Goal: Information Seeking & Learning: Learn about a topic

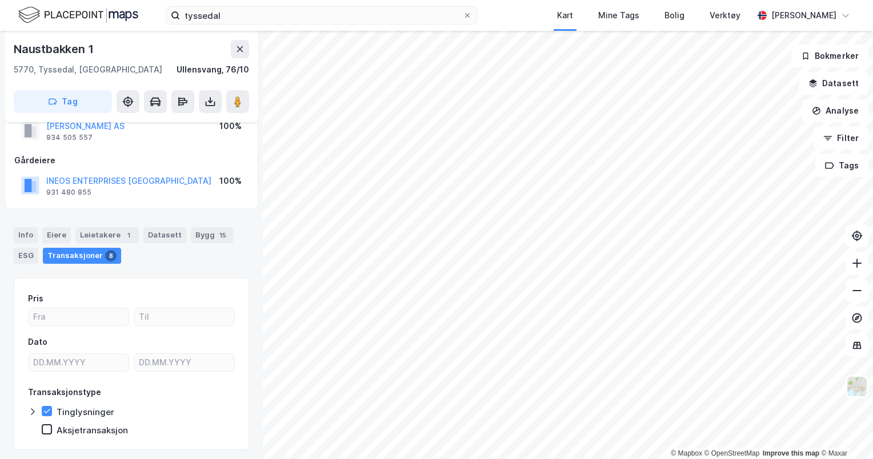
scroll to position [57, 0]
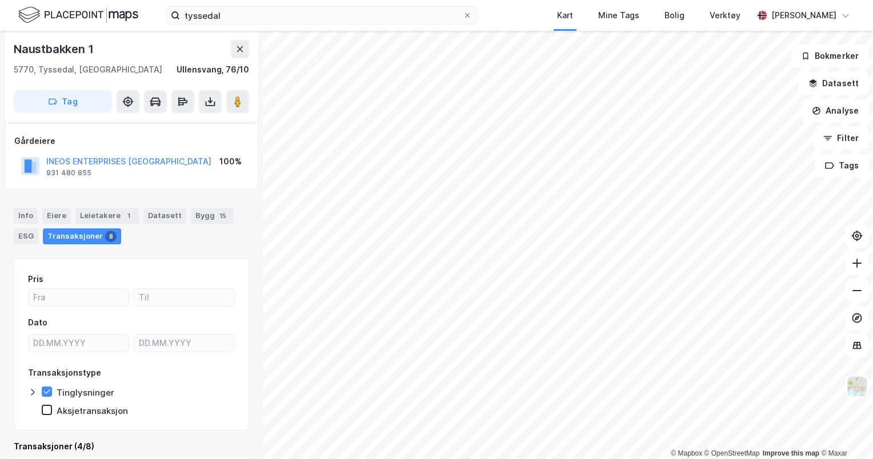
click at [50, 396] on div "Tinglysninger" at bounding box center [78, 392] width 73 height 11
click at [47, 407] on icon at bounding box center [47, 410] width 8 height 8
click at [50, 389] on div at bounding box center [47, 392] width 10 height 10
click at [45, 407] on icon at bounding box center [47, 410] width 8 height 8
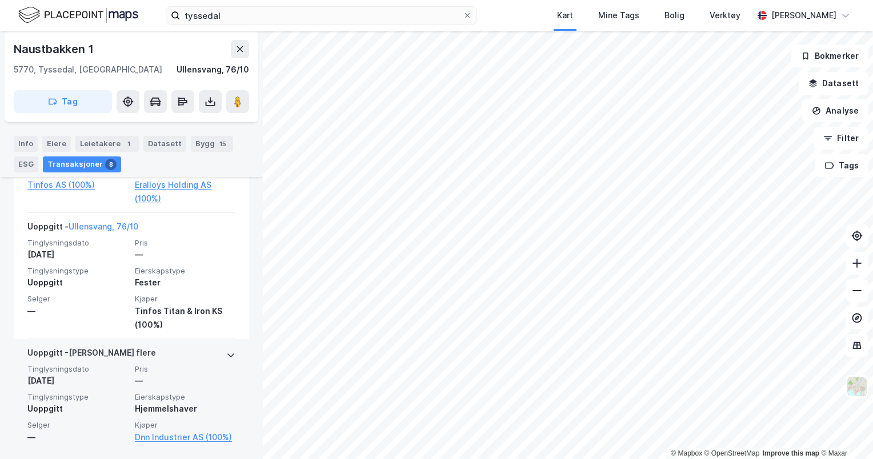
scroll to position [1119, 0]
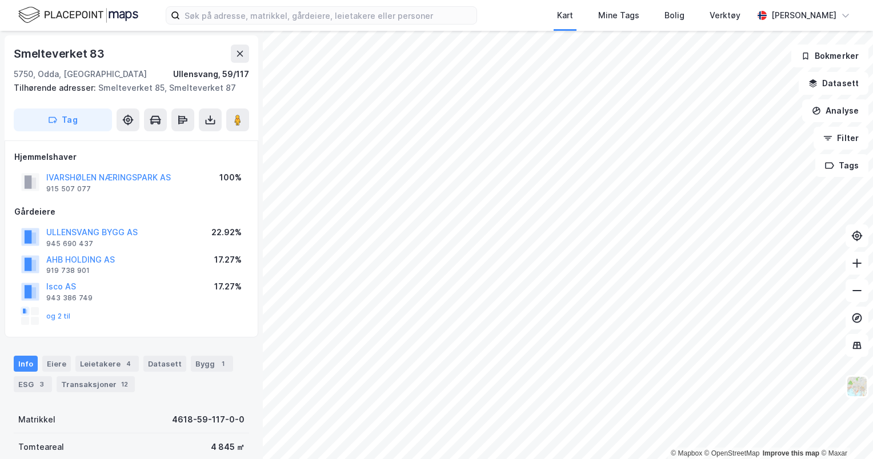
click at [548, 0] on html "Kart Mine Tags [PERSON_NAME] Verktøy [PERSON_NAME] © Mapbox © OpenStreetMap Imp…" at bounding box center [436, 229] width 873 height 459
click at [503, 459] on html "Kart Mine Tags [PERSON_NAME] Verktøy [PERSON_NAME] © Mapbox © OpenStreetMap Imp…" at bounding box center [436, 229] width 873 height 459
click at [480, 459] on html "Kart Mine Tags [PERSON_NAME] Verktøy [PERSON_NAME] © Mapbox © OpenStreetMap Imp…" at bounding box center [436, 229] width 873 height 459
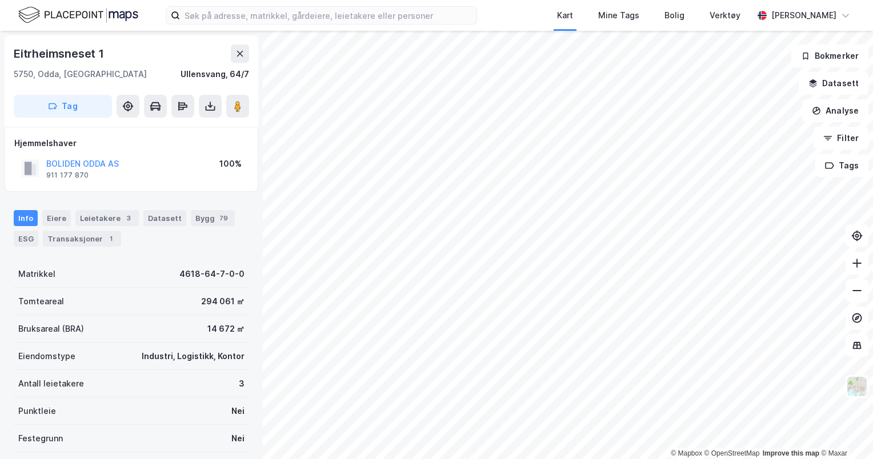
click at [657, 459] on html "Kart Mine Tags [PERSON_NAME] Verktøy [PERSON_NAME] © Mapbox © OpenStreetMap Imp…" at bounding box center [436, 229] width 873 height 459
click at [565, 459] on html "Kart Mine Tags [PERSON_NAME] Verktøy [PERSON_NAME] © Mapbox © OpenStreetMap Imp…" at bounding box center [436, 229] width 873 height 459
click at [507, 459] on html "Kart Mine Tags [PERSON_NAME] Verktøy [PERSON_NAME] © Mapbox © OpenStreetMap Imp…" at bounding box center [436, 229] width 873 height 459
